Goal: Communication & Community: Answer question/provide support

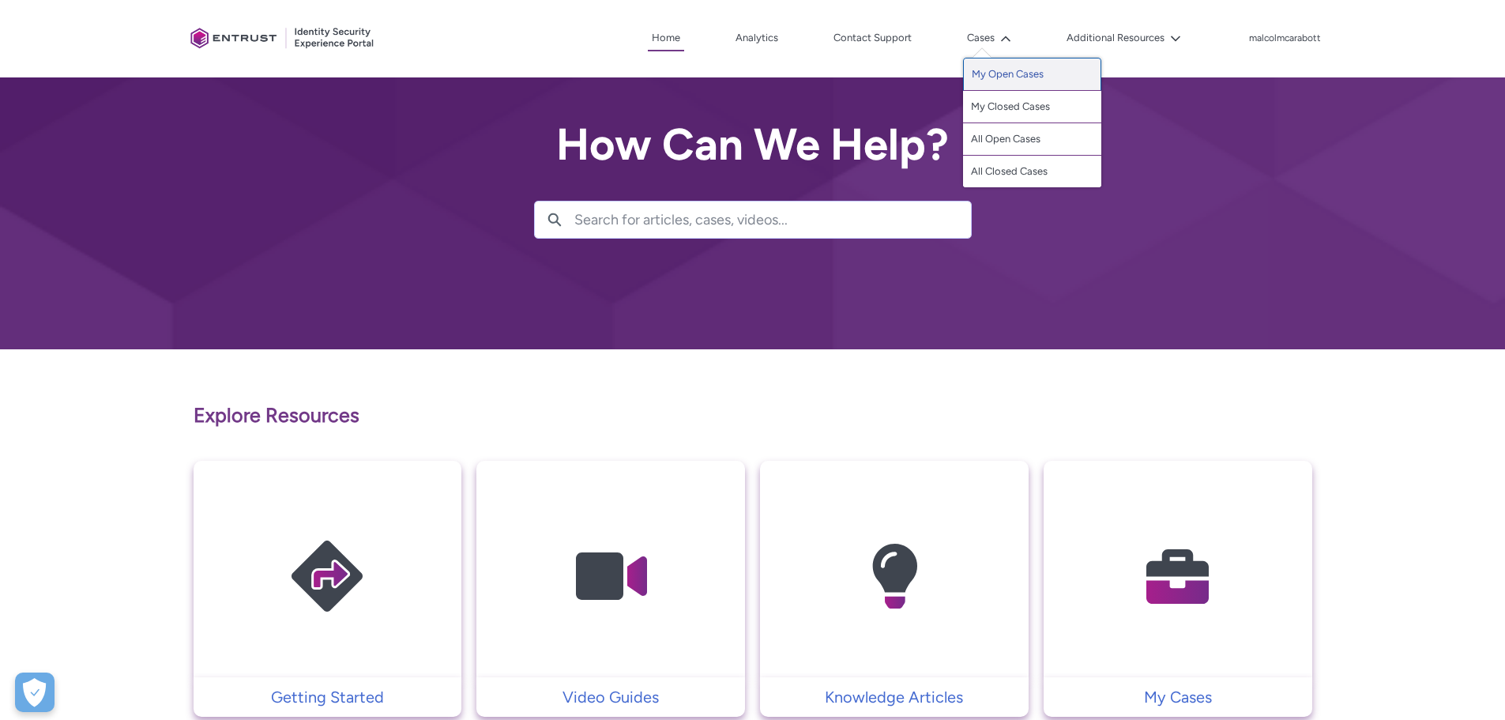
click at [988, 77] on link "My Open Cases" at bounding box center [1032, 74] width 138 height 33
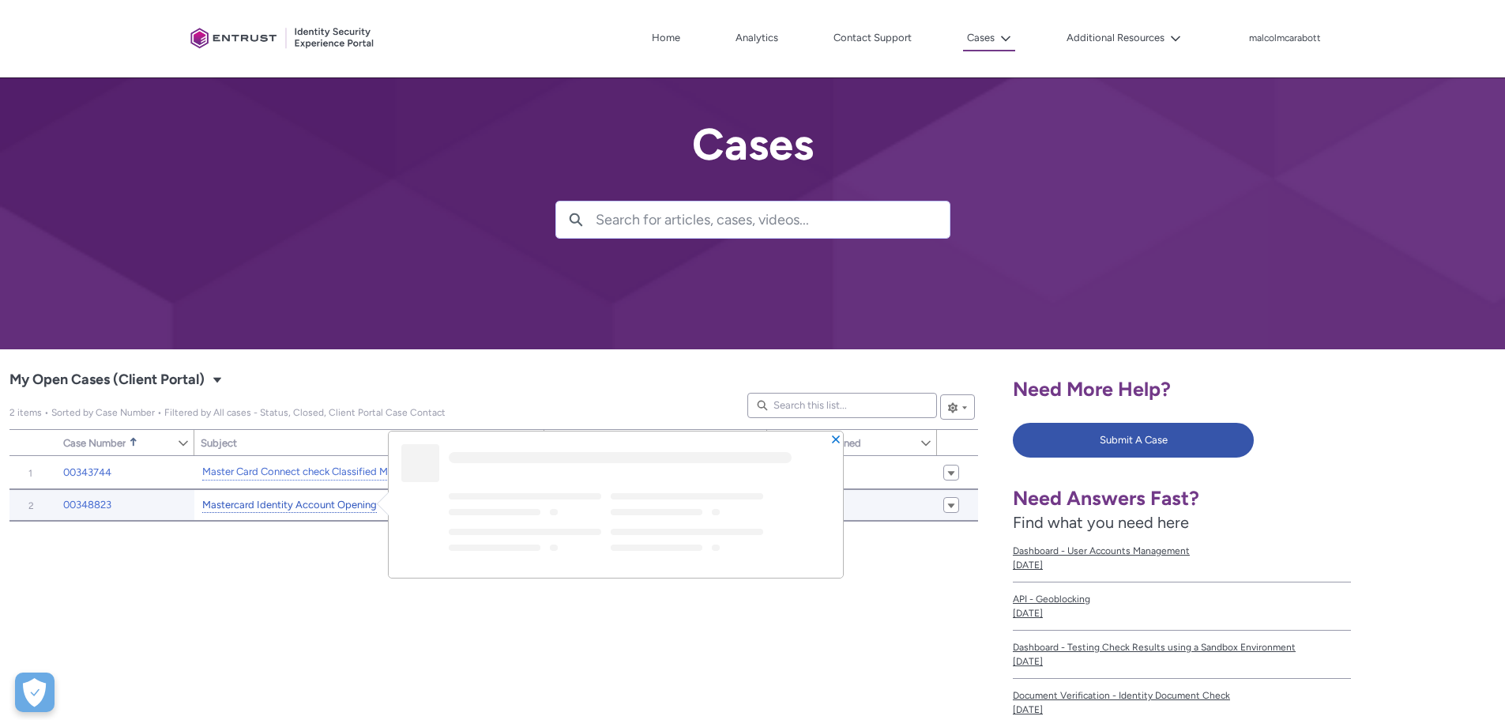
click at [265, 507] on link "Mastercard Identity Account Opening" at bounding box center [289, 505] width 175 height 17
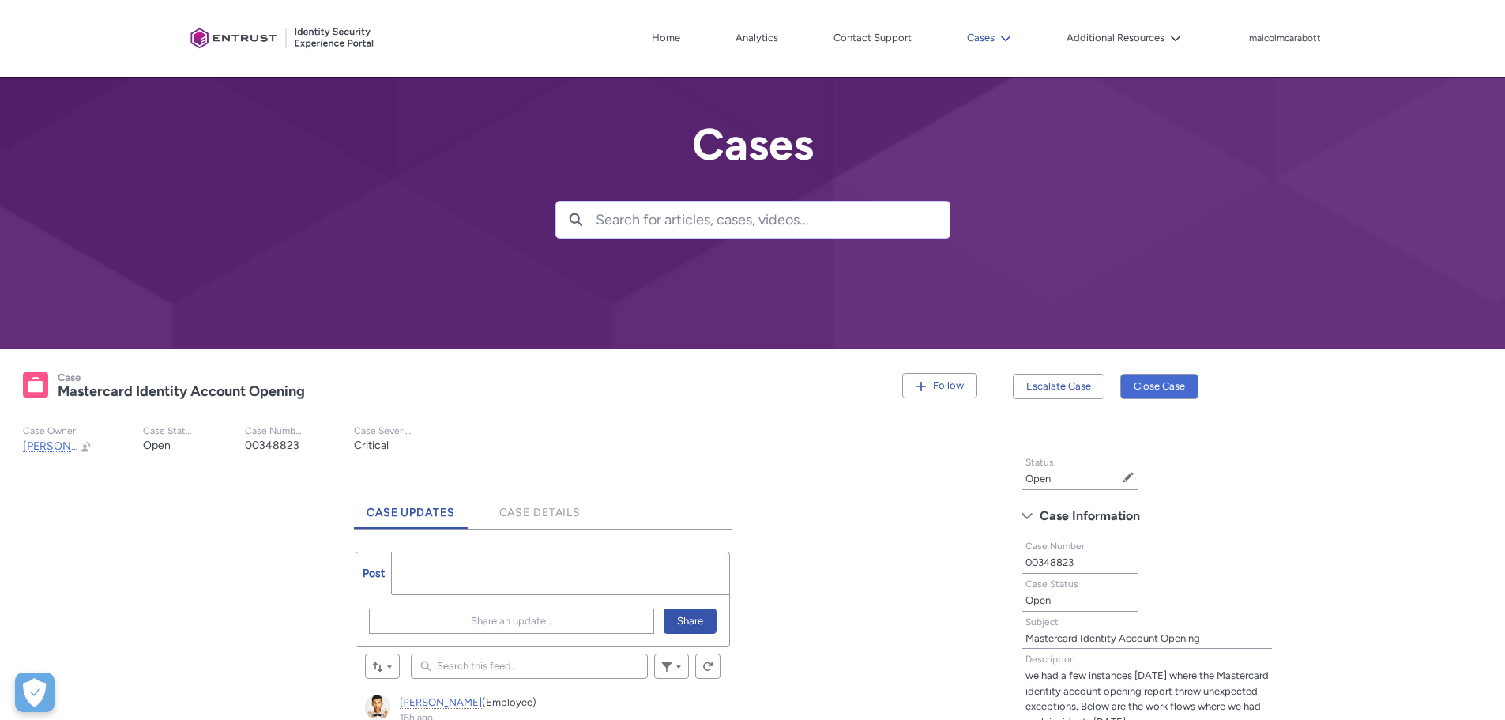
click at [991, 31] on button "Cases" at bounding box center [989, 38] width 52 height 24
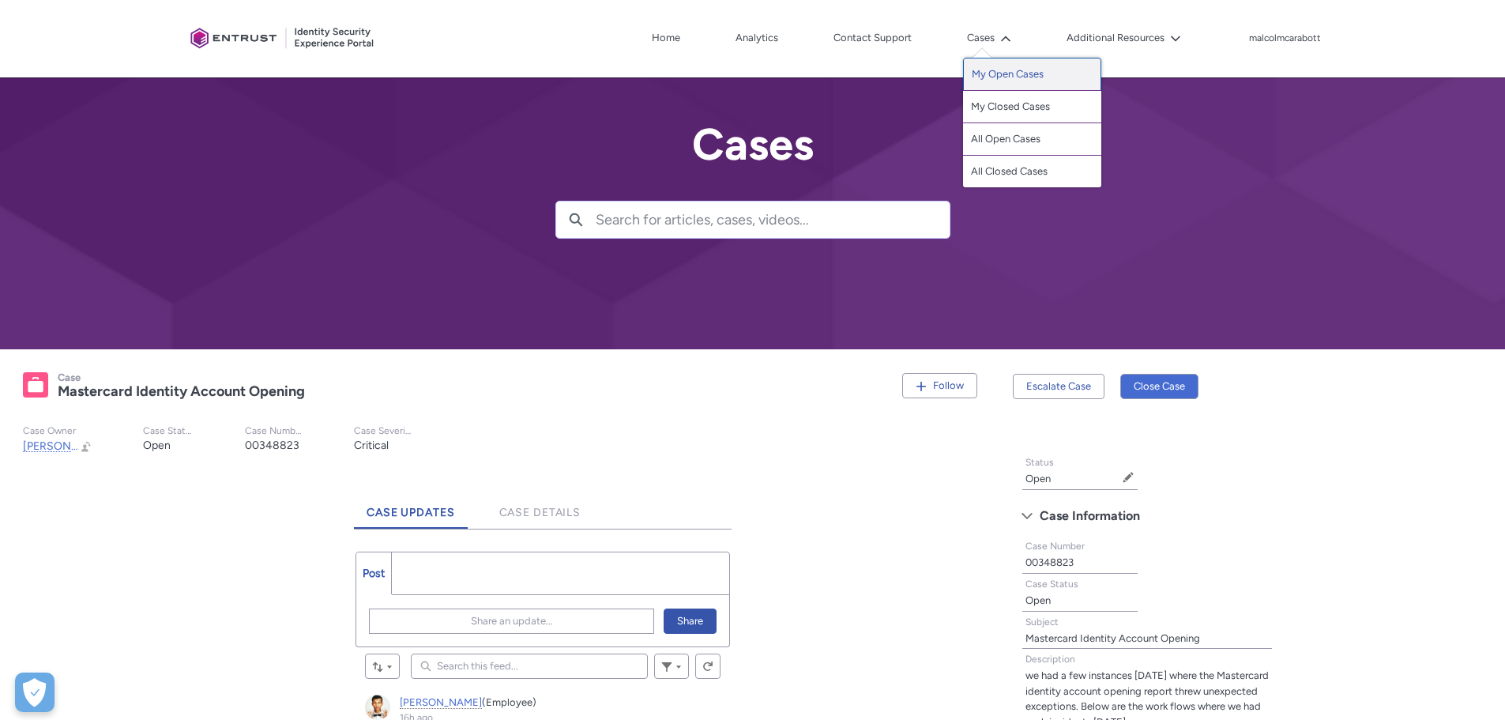
click at [974, 69] on link "My Open Cases" at bounding box center [1032, 74] width 138 height 33
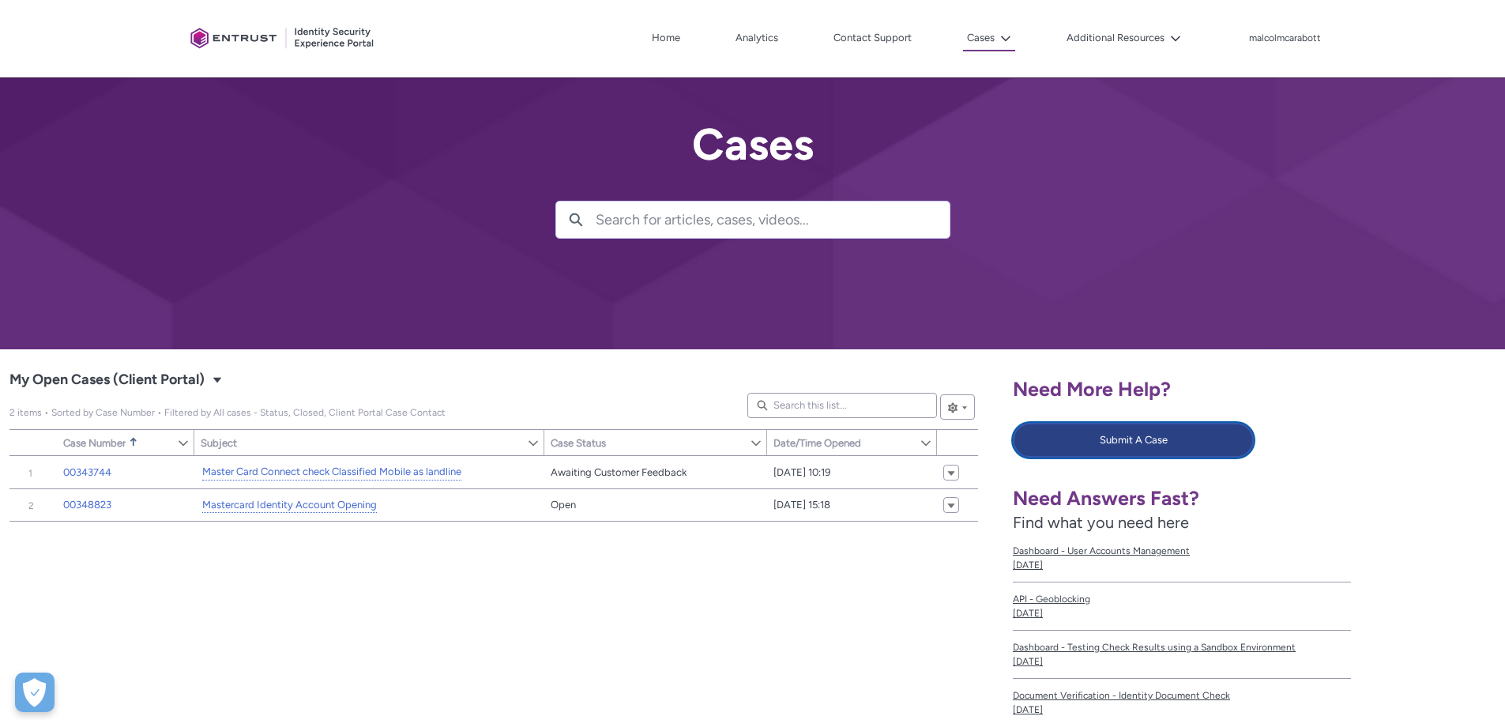
click at [1119, 433] on button "Submit A Case" at bounding box center [1133, 440] width 241 height 35
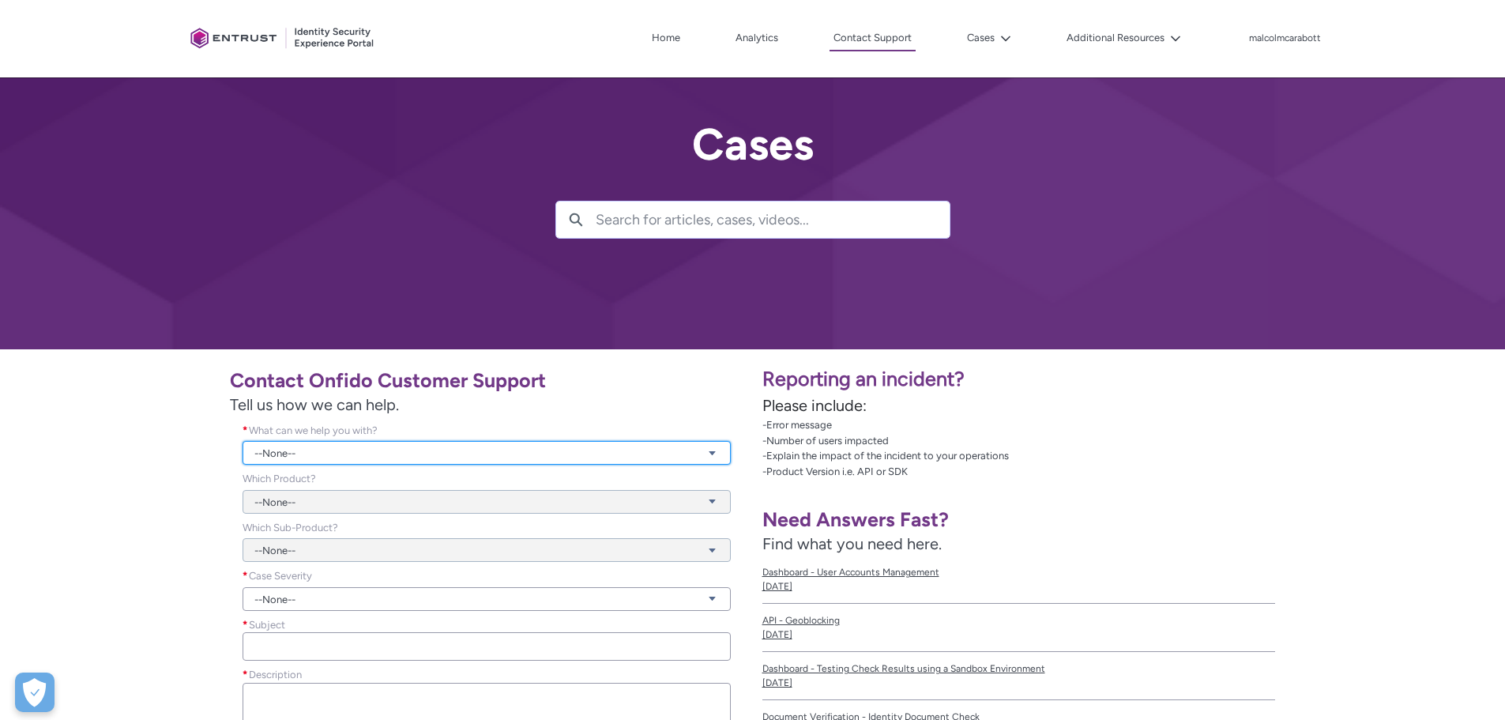
click at [307, 450] on link "--None--" at bounding box center [487, 453] width 488 height 24
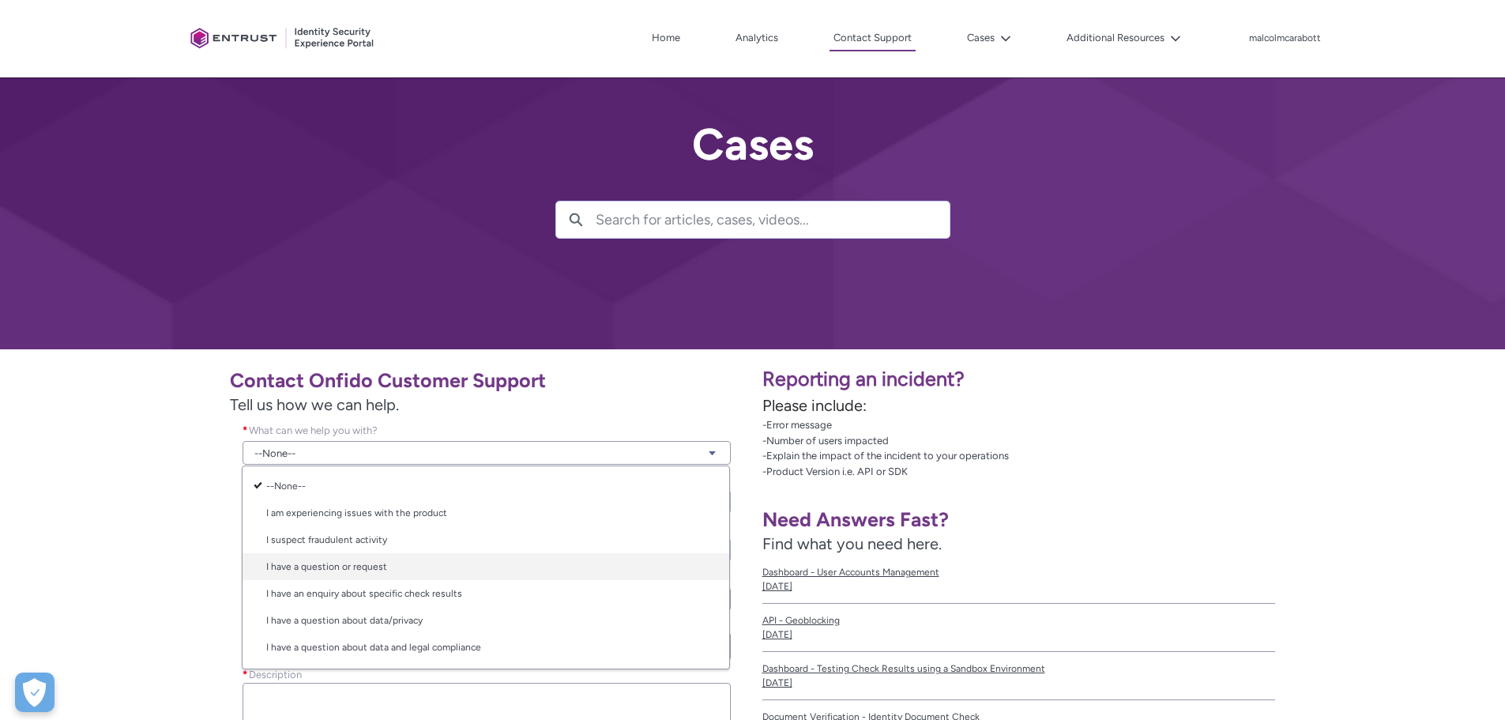
click at [300, 569] on link "I have a question or request" at bounding box center [486, 566] width 487 height 27
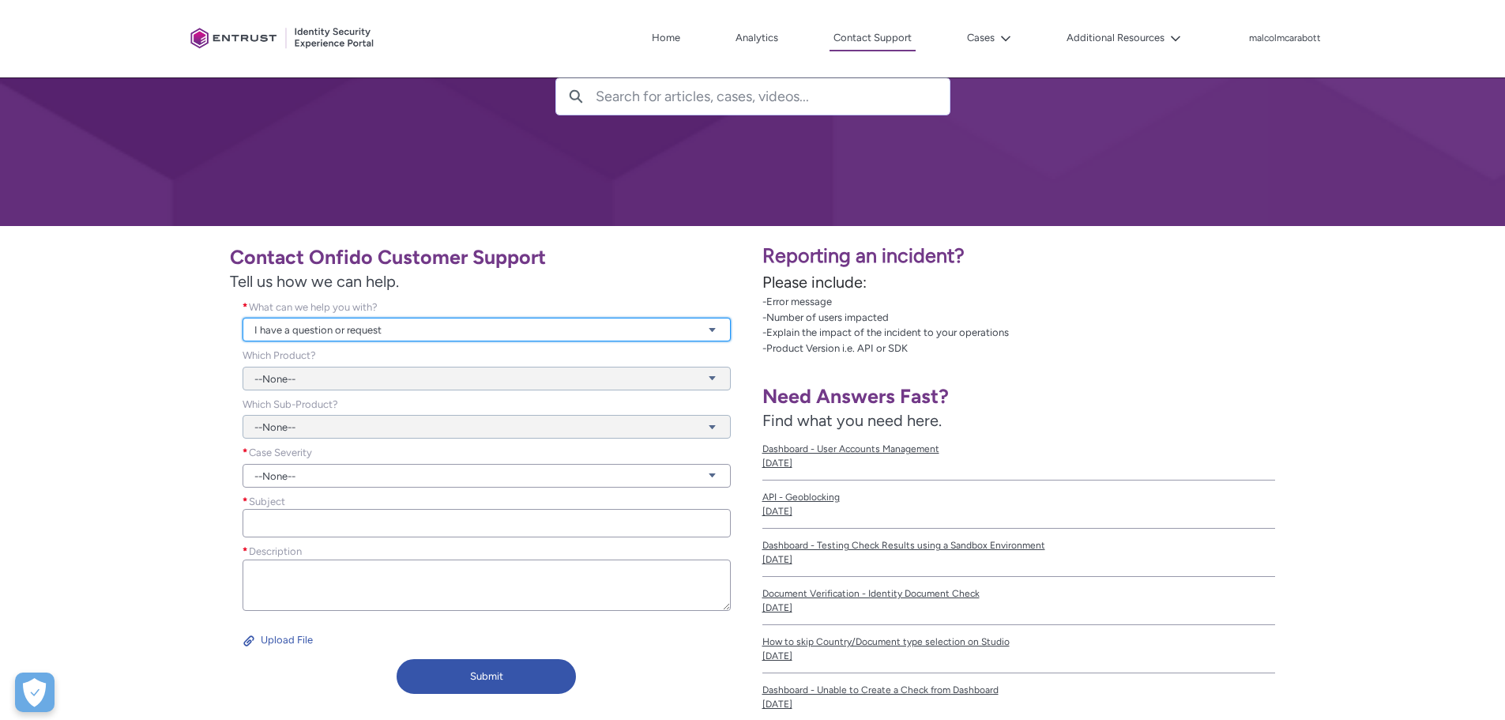
scroll to position [158, 0]
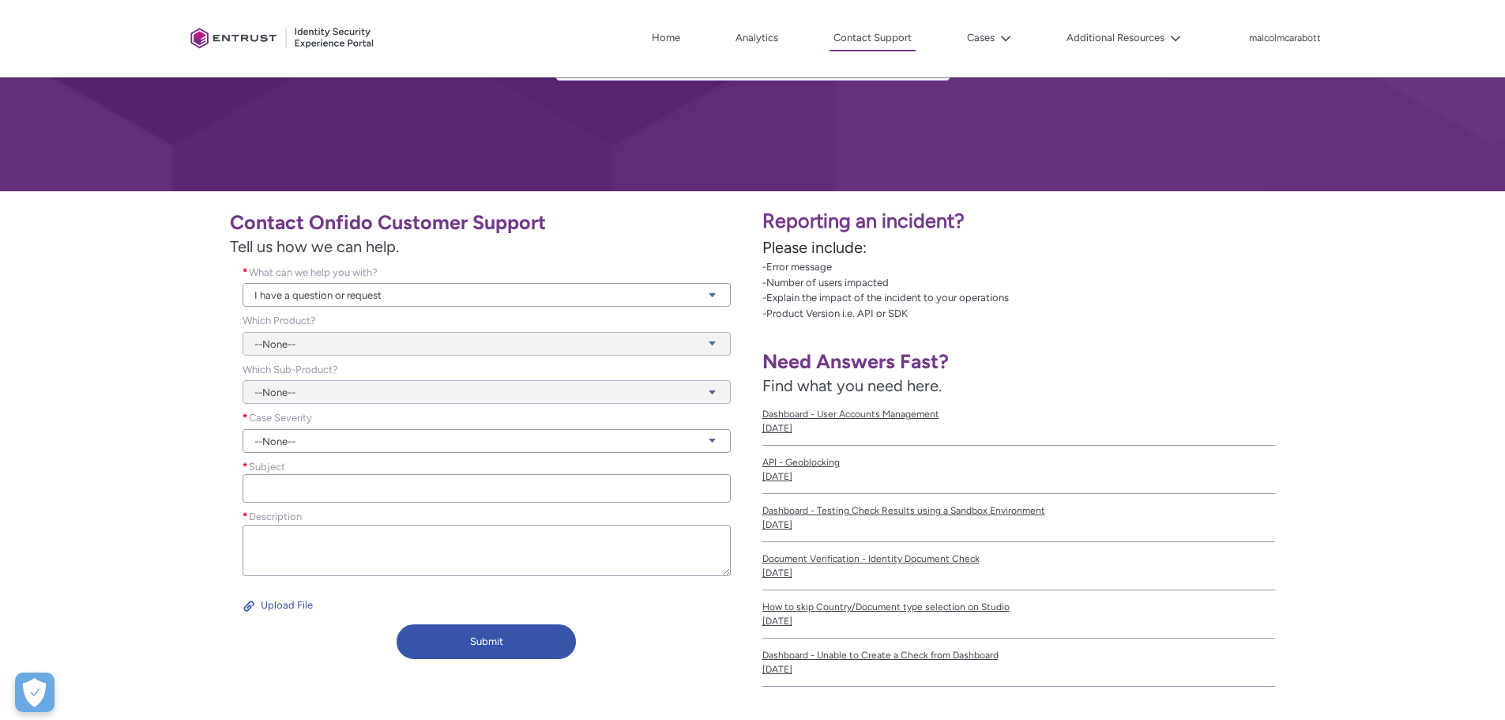
click at [287, 347] on div "--None--" at bounding box center [487, 334] width 488 height 43
click at [278, 447] on link "--None--" at bounding box center [487, 441] width 488 height 24
click at [278, 502] on link "Normal" at bounding box center [486, 501] width 487 height 27
click at [267, 488] on input "Subject *" at bounding box center [487, 488] width 488 height 28
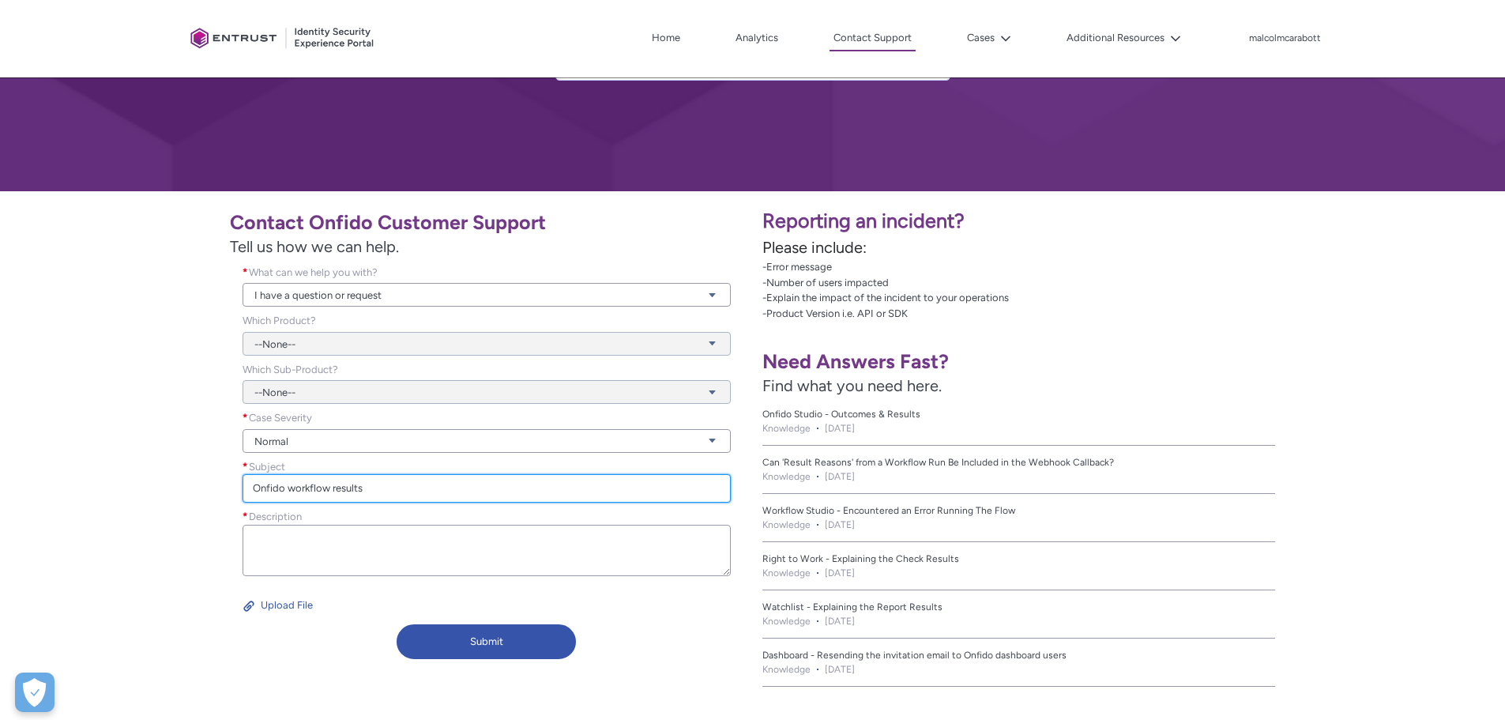
type input "Onfido workflow results"
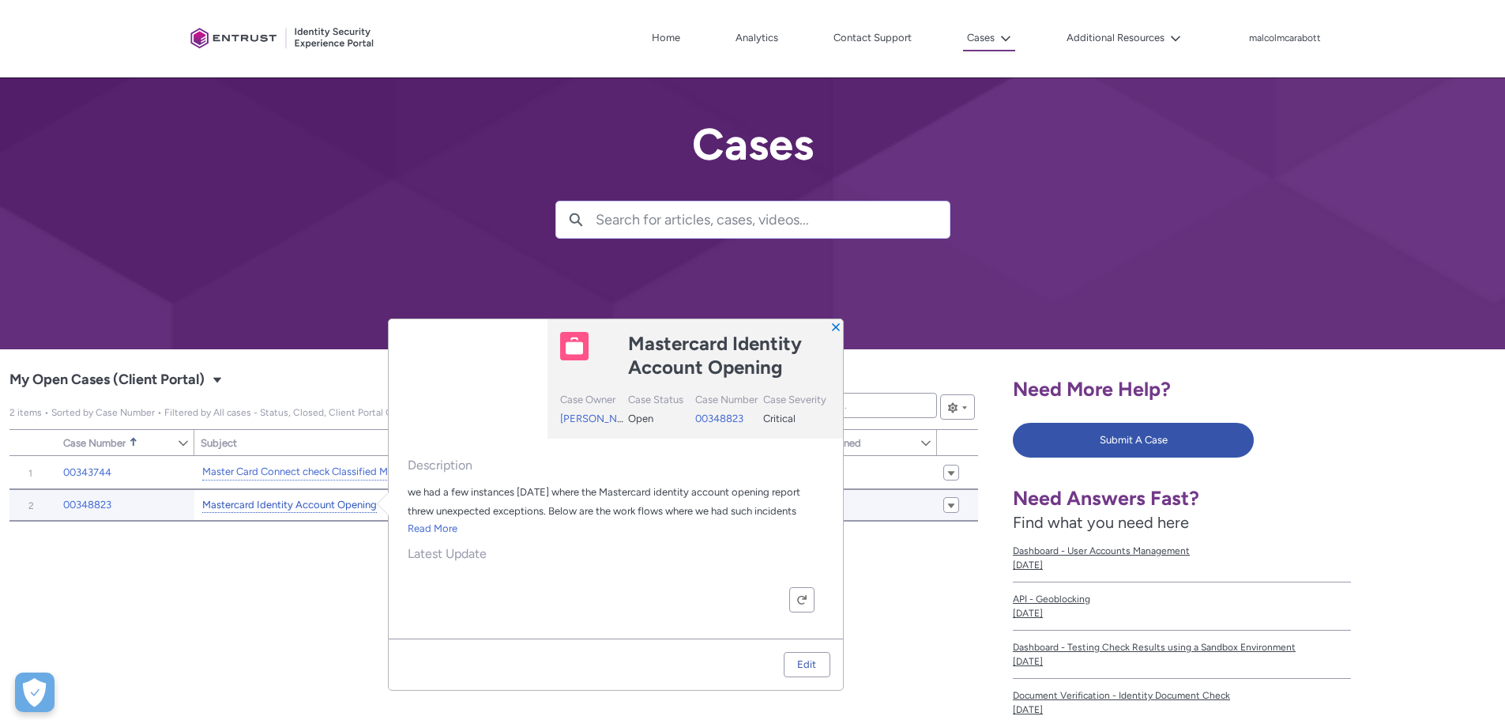
click at [323, 498] on link "Mastercard Identity Account Opening" at bounding box center [289, 505] width 175 height 17
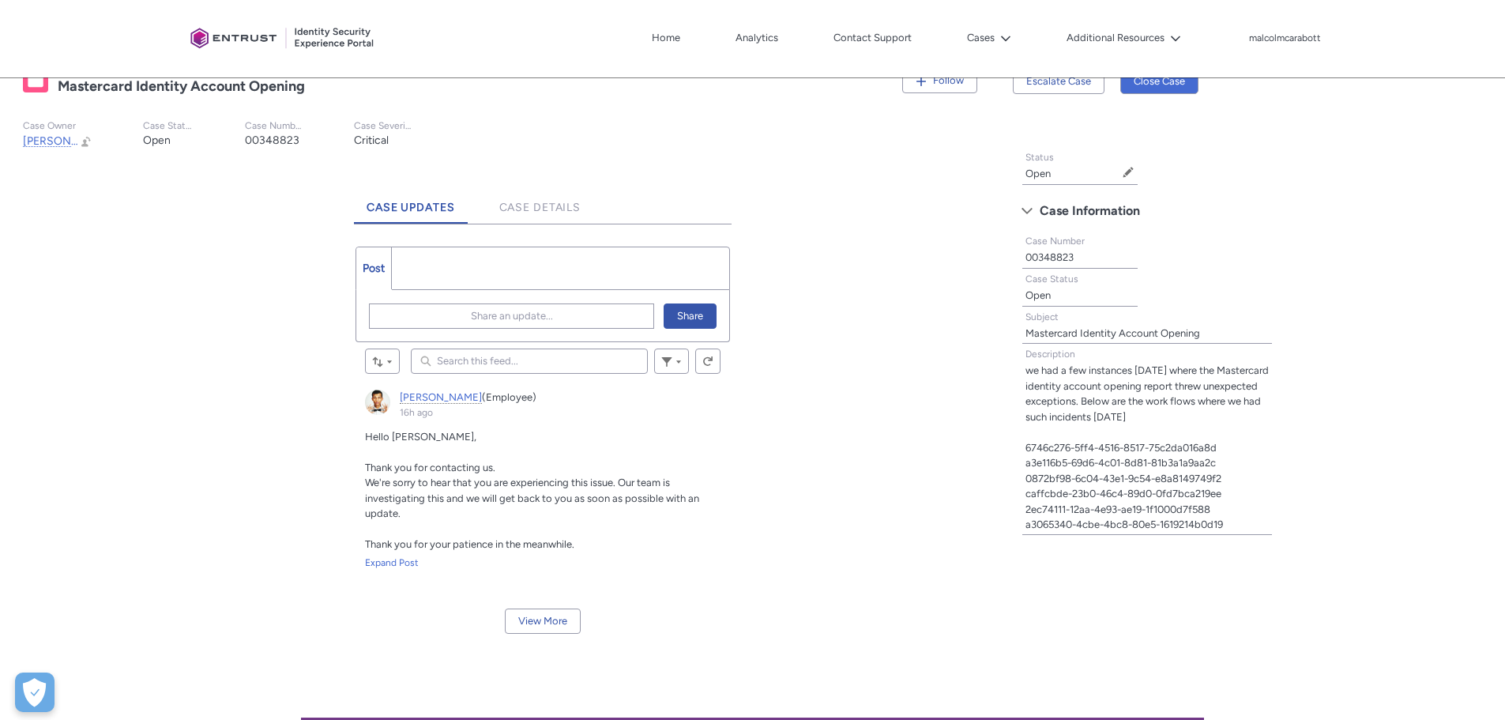
scroll to position [316, 0]
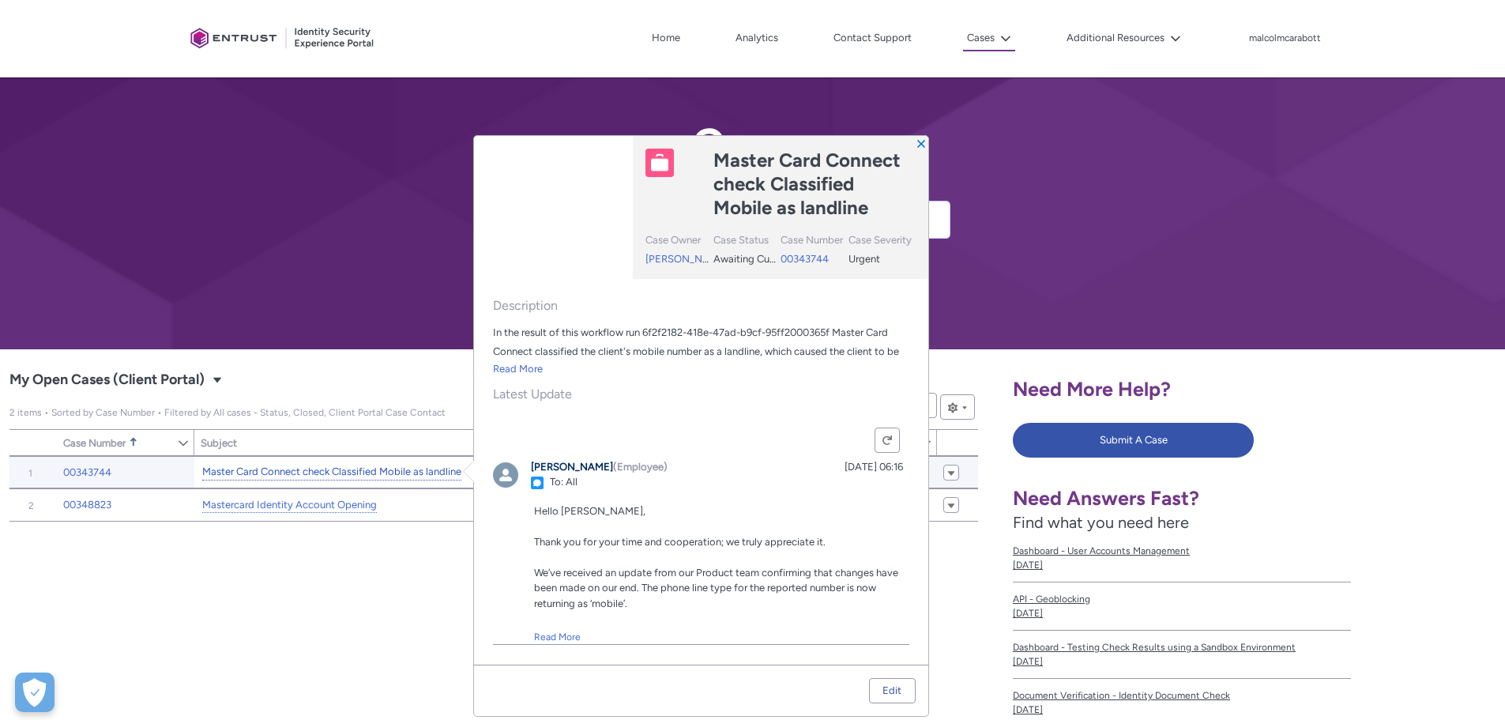
click at [319, 465] on link "Master Card Connect check Classified Mobile as landline" at bounding box center [331, 472] width 259 height 17
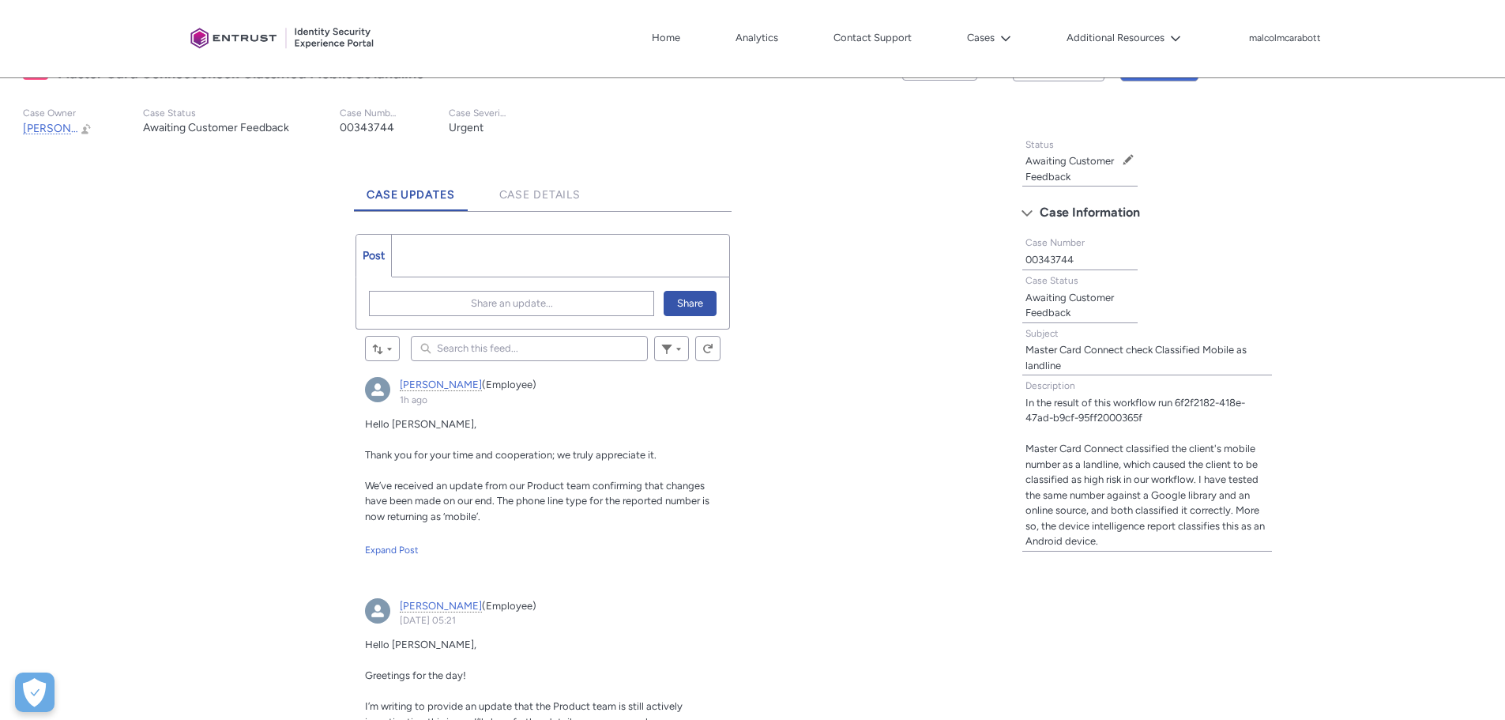
scroll to position [316, 0]
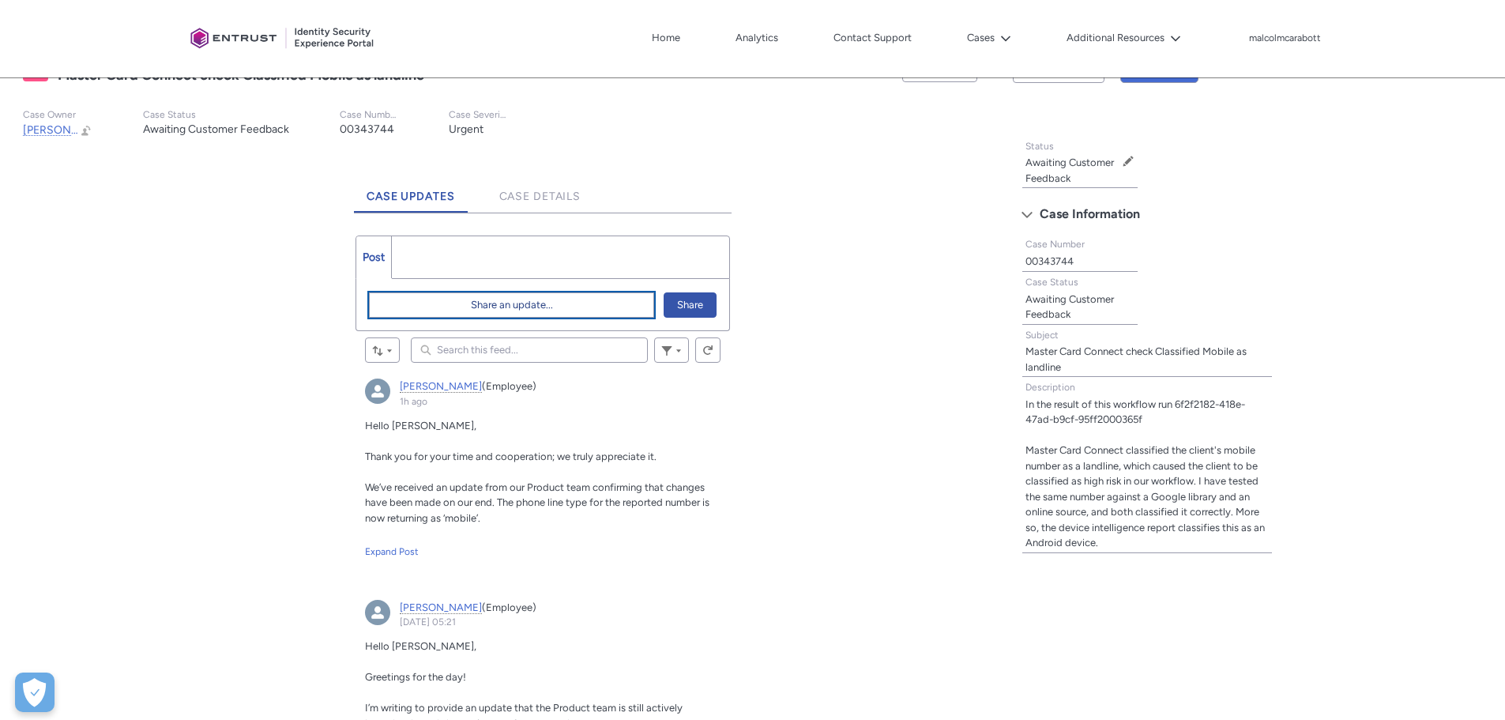
click at [456, 309] on button "Share an update..." at bounding box center [511, 304] width 285 height 25
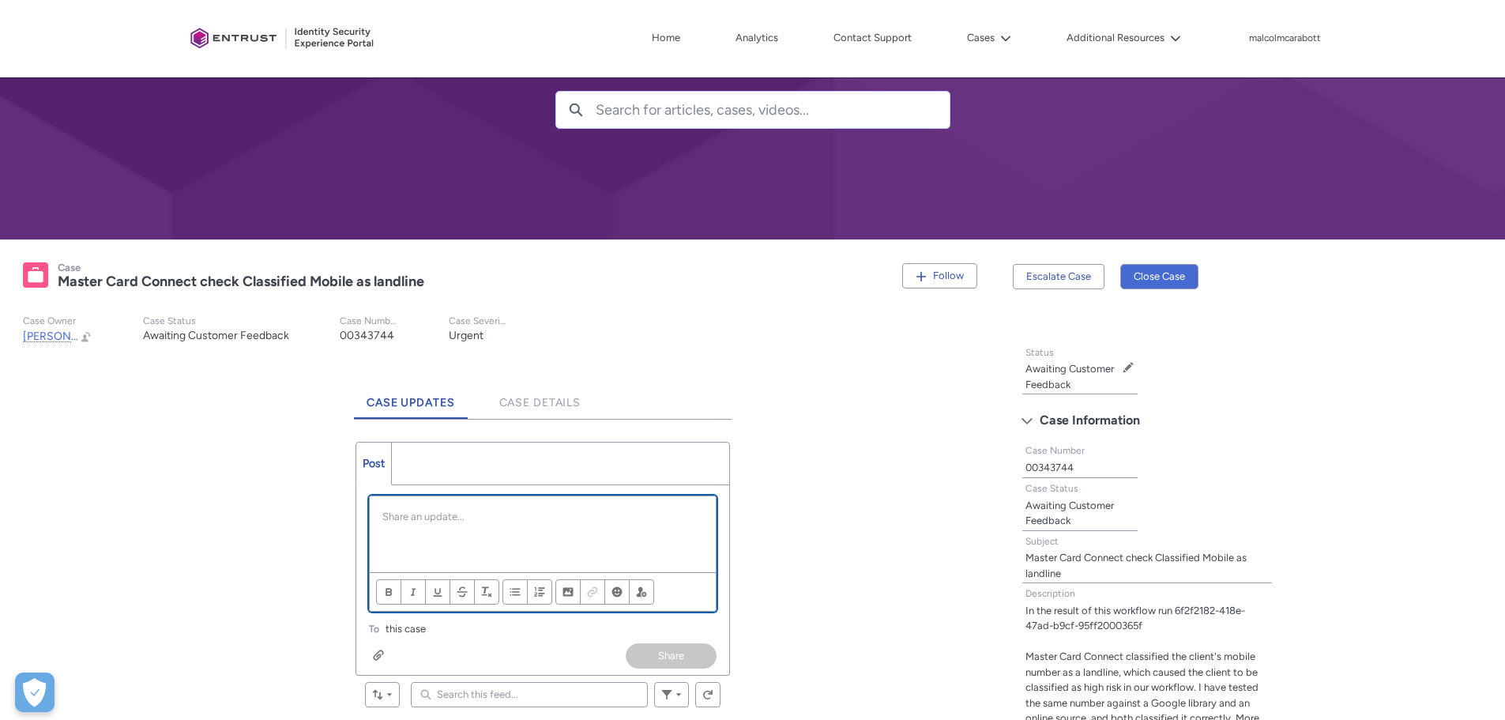
scroll to position [237, 0]
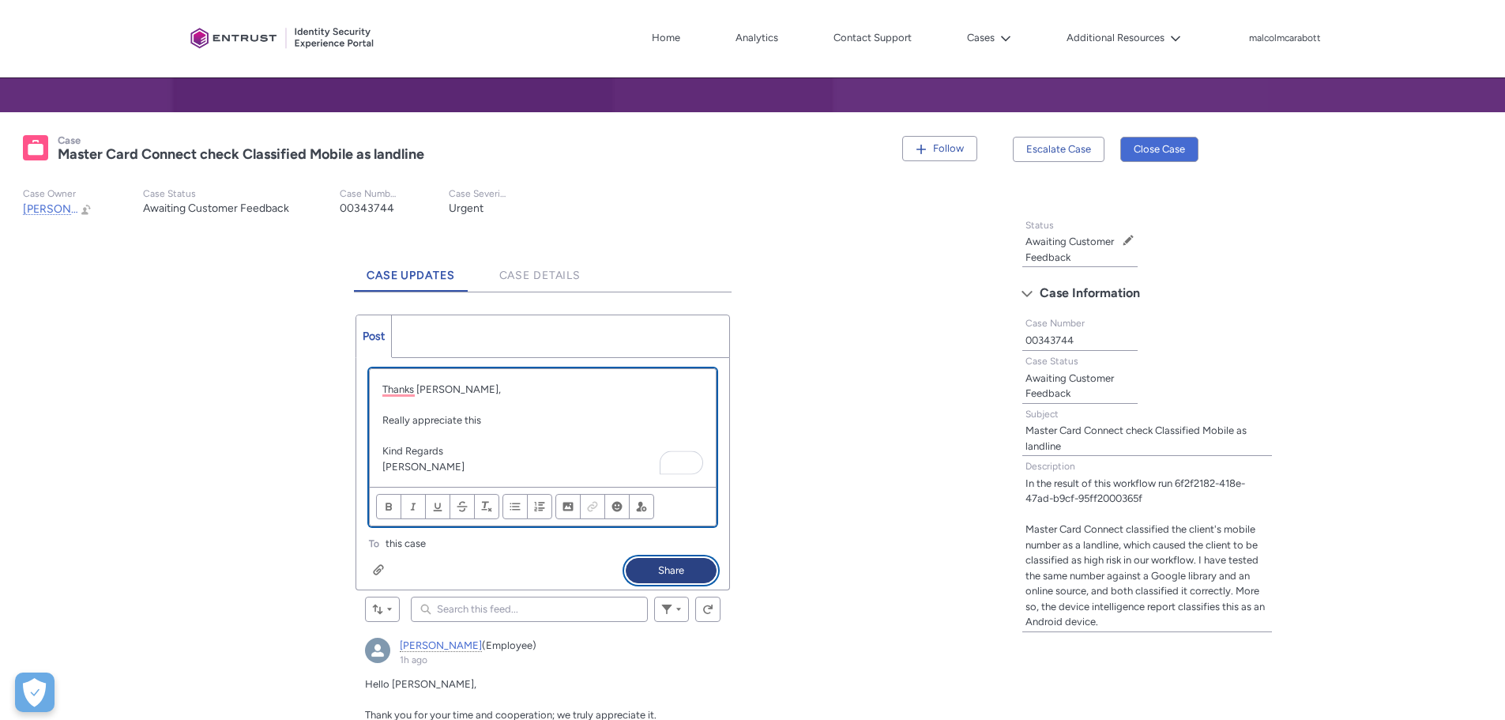
click at [650, 571] on button "Share" at bounding box center [671, 570] width 91 height 25
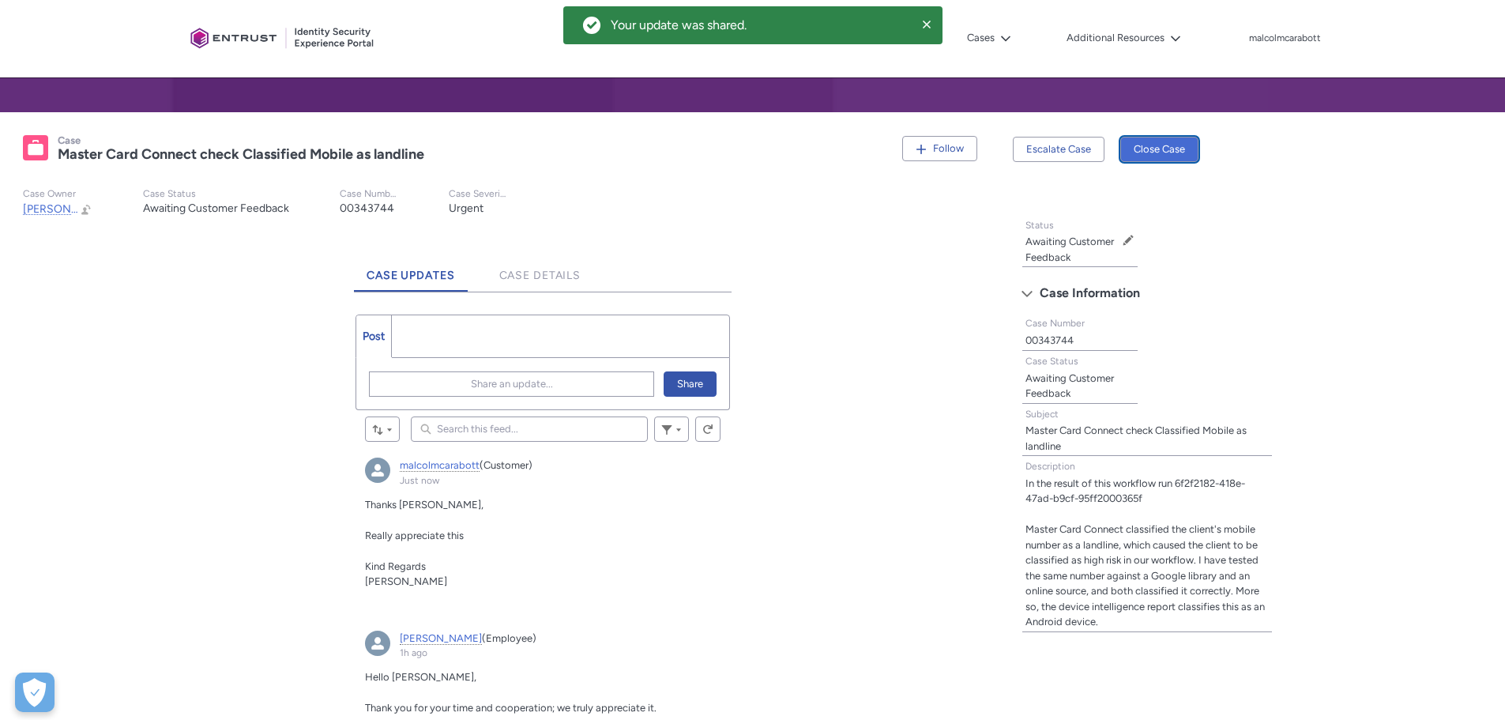
click at [1169, 145] on button "Close Case" at bounding box center [1159, 149] width 78 height 25
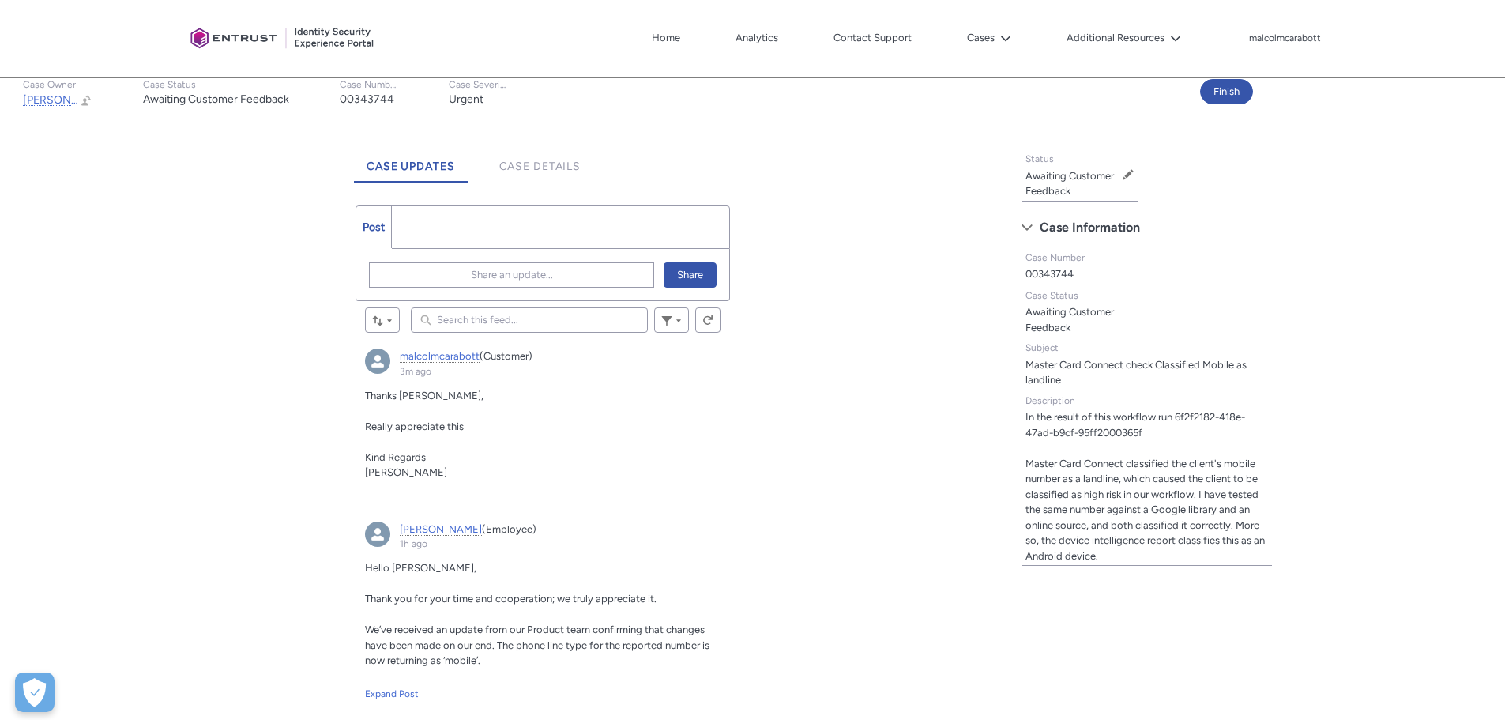
scroll to position [553, 0]
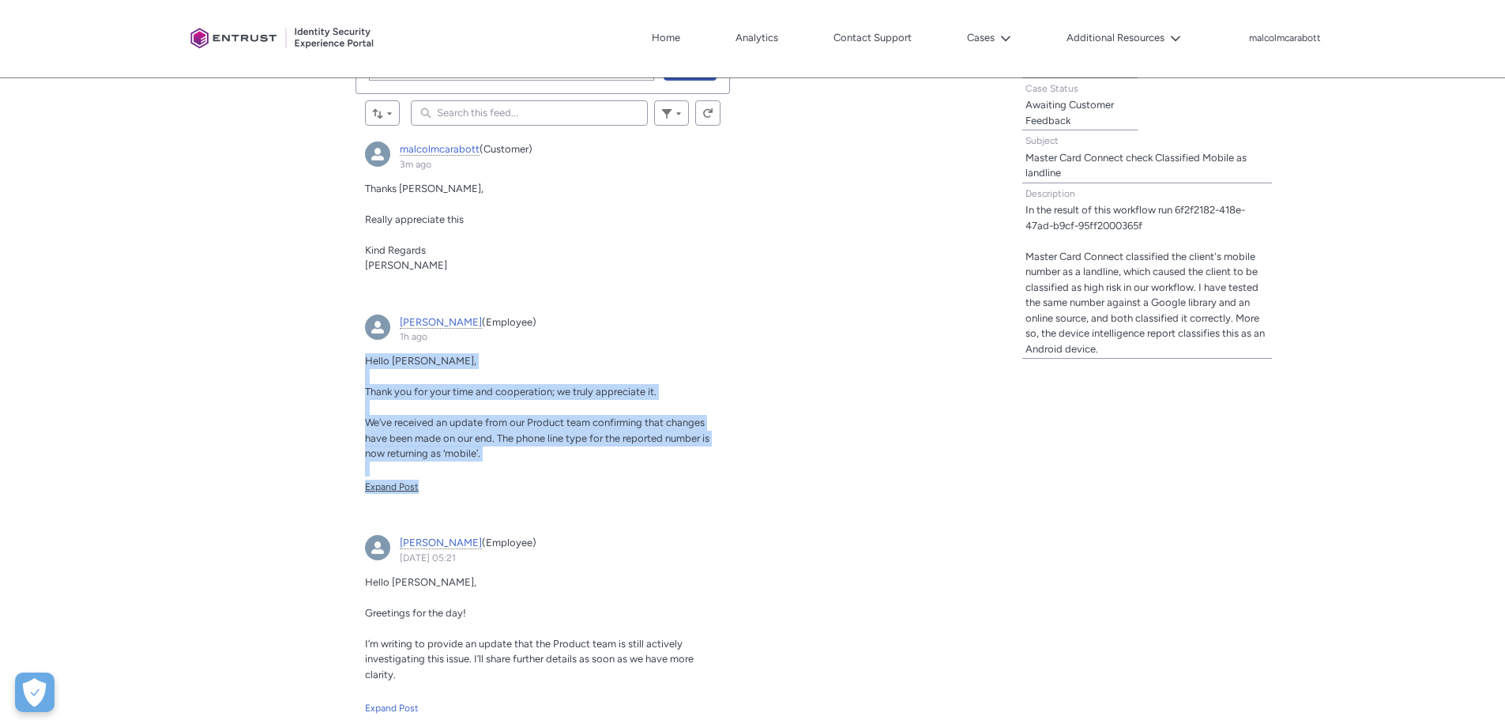
drag, startPoint x: 367, startPoint y: 365, endPoint x: 521, endPoint y: 481, distance: 193.0
click at [521, 481] on div "Hello [PERSON_NAME], Thank you for your time and cooperation; we truly apprecia…" at bounding box center [543, 423] width 356 height 141
